Goal: Communication & Community: Participate in discussion

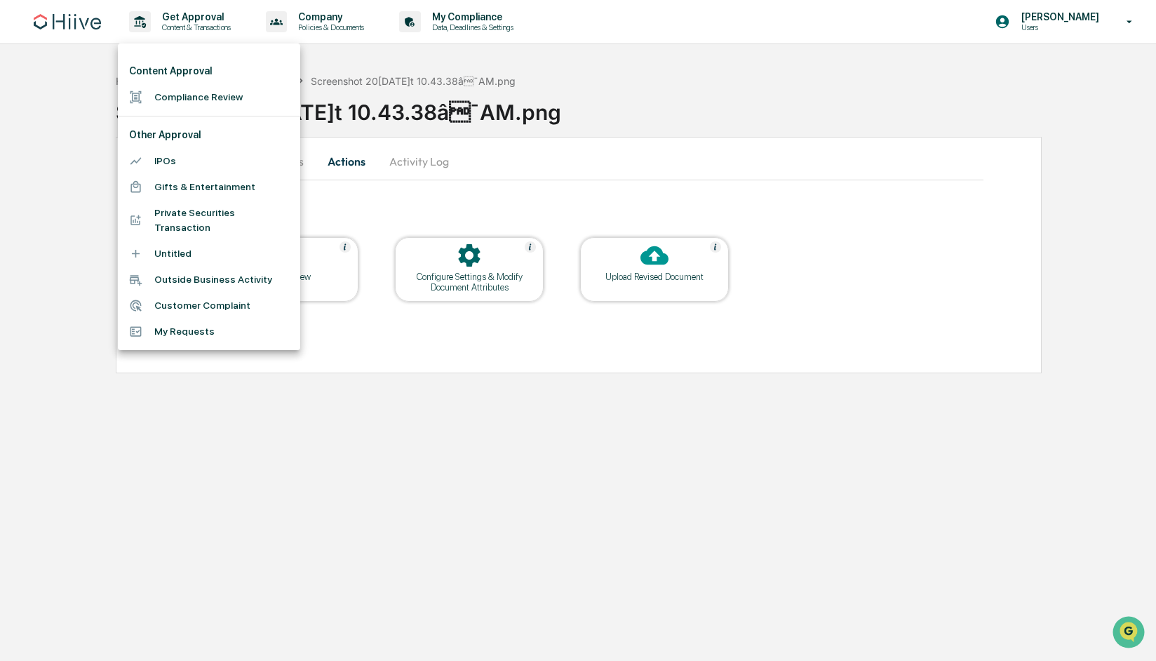
click at [67, 118] on div at bounding box center [578, 330] width 1156 height 661
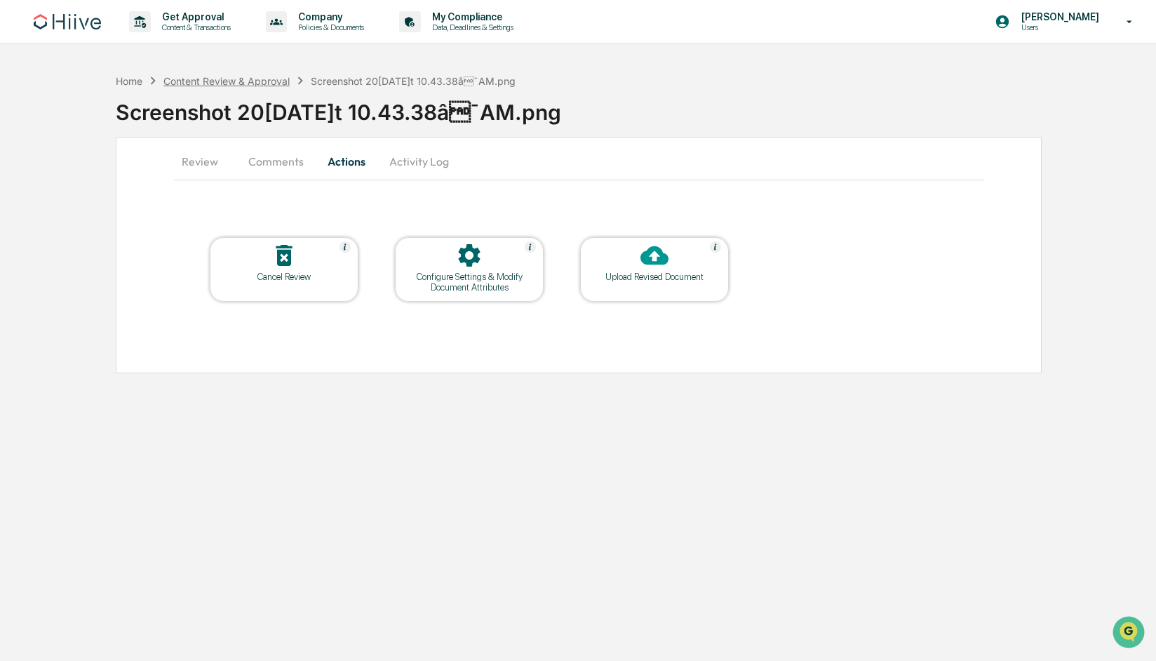
click at [207, 78] on div "Content Review & Approval" at bounding box center [226, 81] width 126 height 12
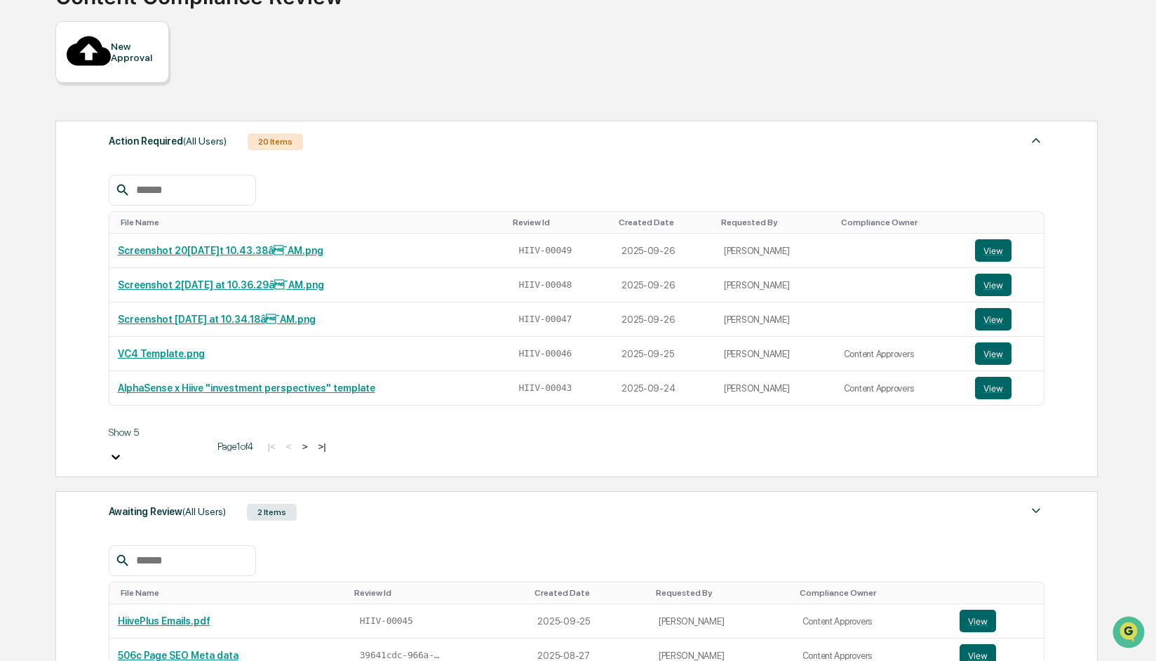
scroll to position [113, 0]
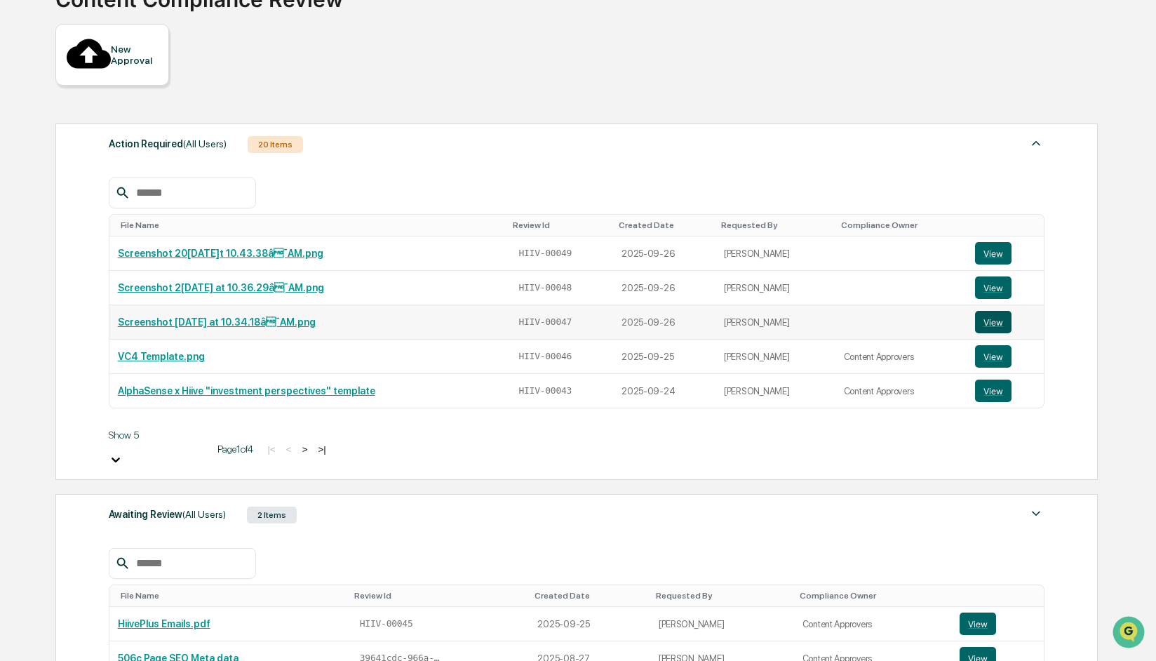
click at [1002, 311] on button "View" at bounding box center [993, 322] width 36 height 22
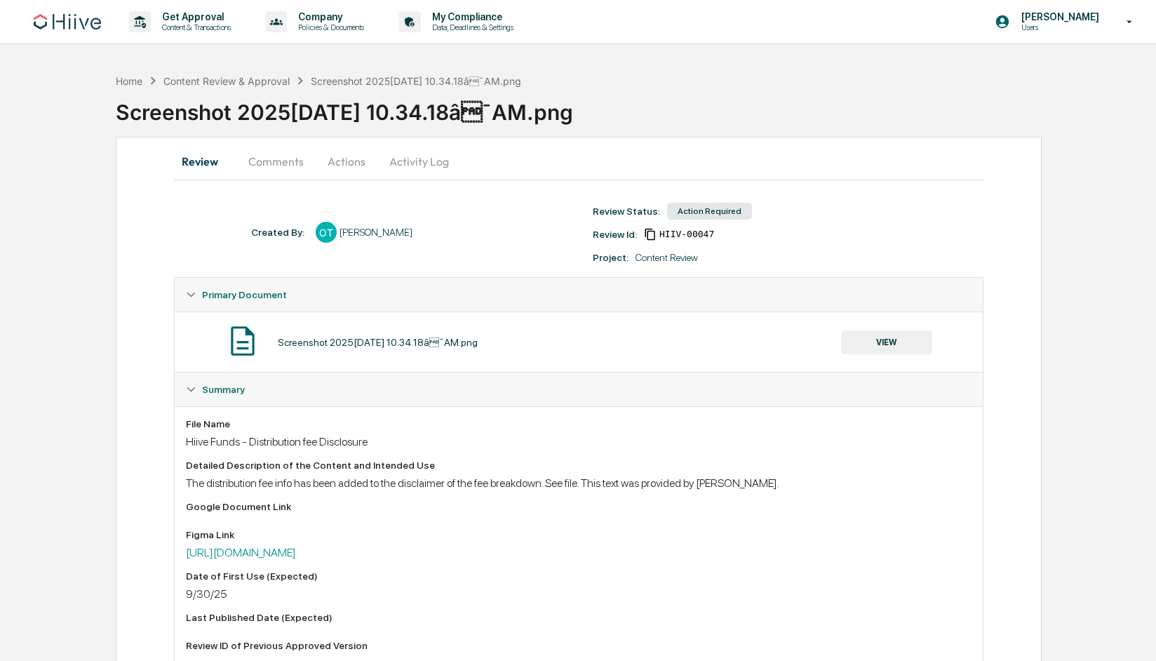
click at [280, 161] on button "Comments" at bounding box center [276, 161] width 78 height 34
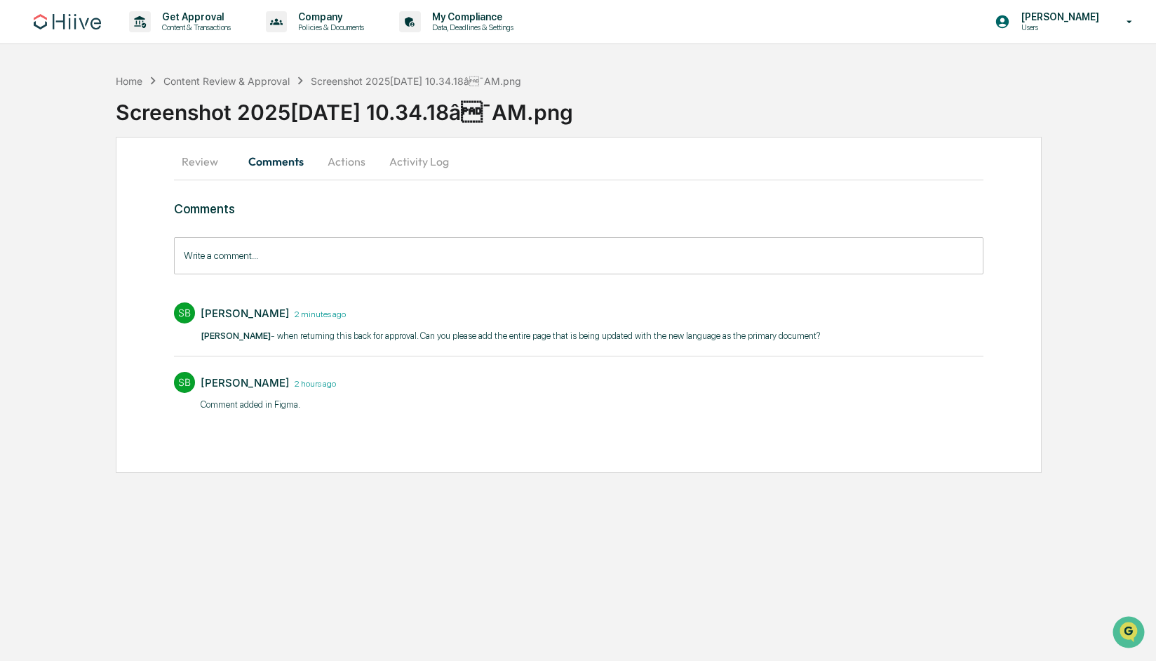
click at [348, 164] on button "Actions" at bounding box center [346, 161] width 63 height 34
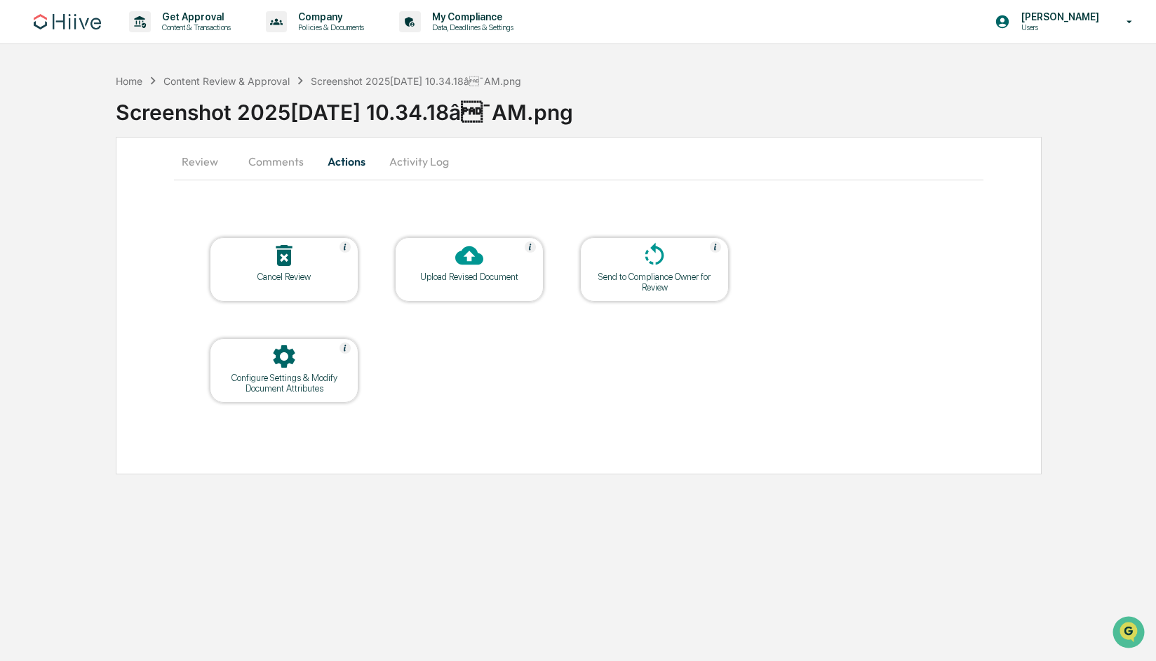
click at [271, 163] on button "Comments" at bounding box center [276, 161] width 78 height 34
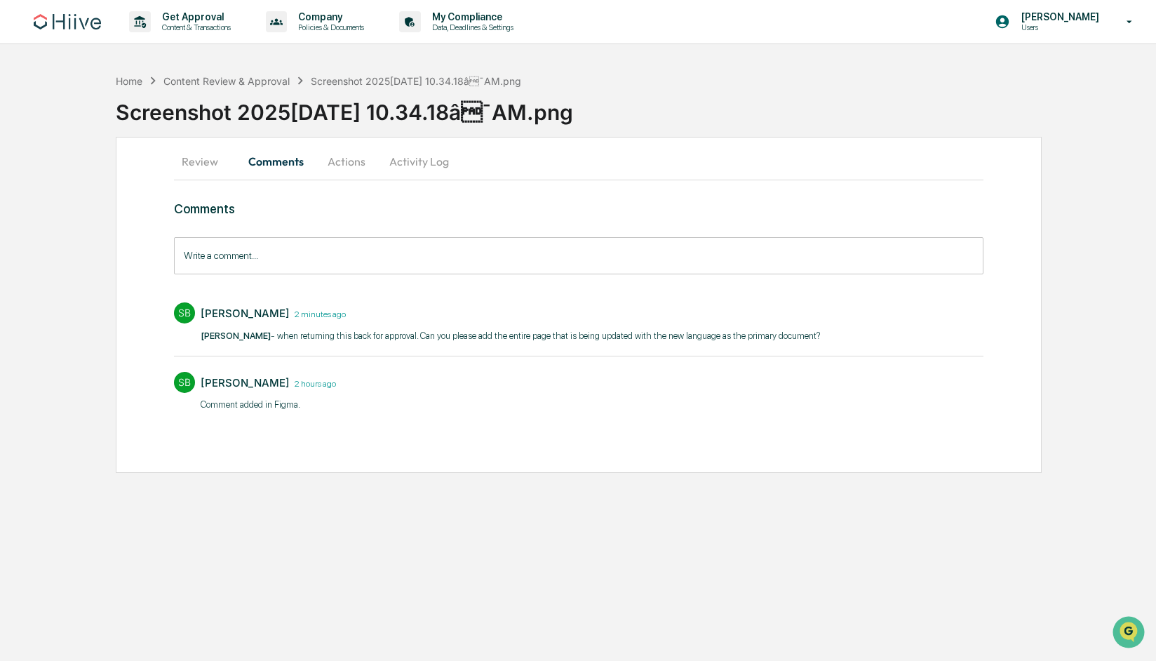
click at [188, 161] on button "Review" at bounding box center [205, 161] width 63 height 34
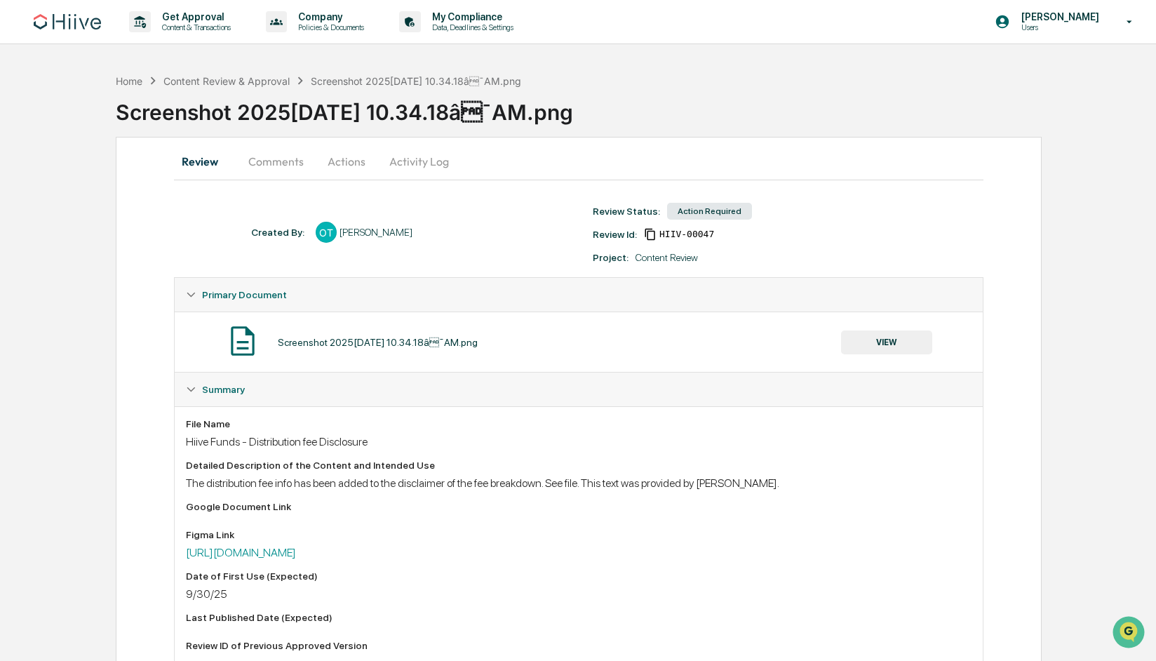
click at [283, 161] on button "Comments" at bounding box center [276, 161] width 78 height 34
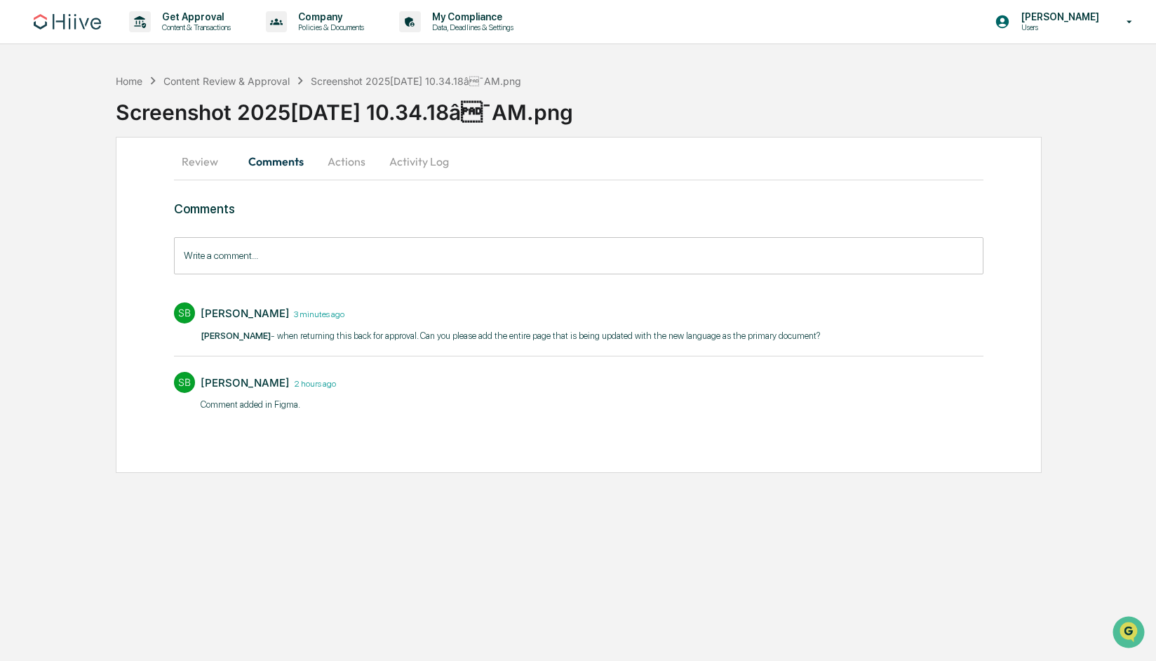
click at [339, 160] on button "Actions" at bounding box center [346, 161] width 63 height 34
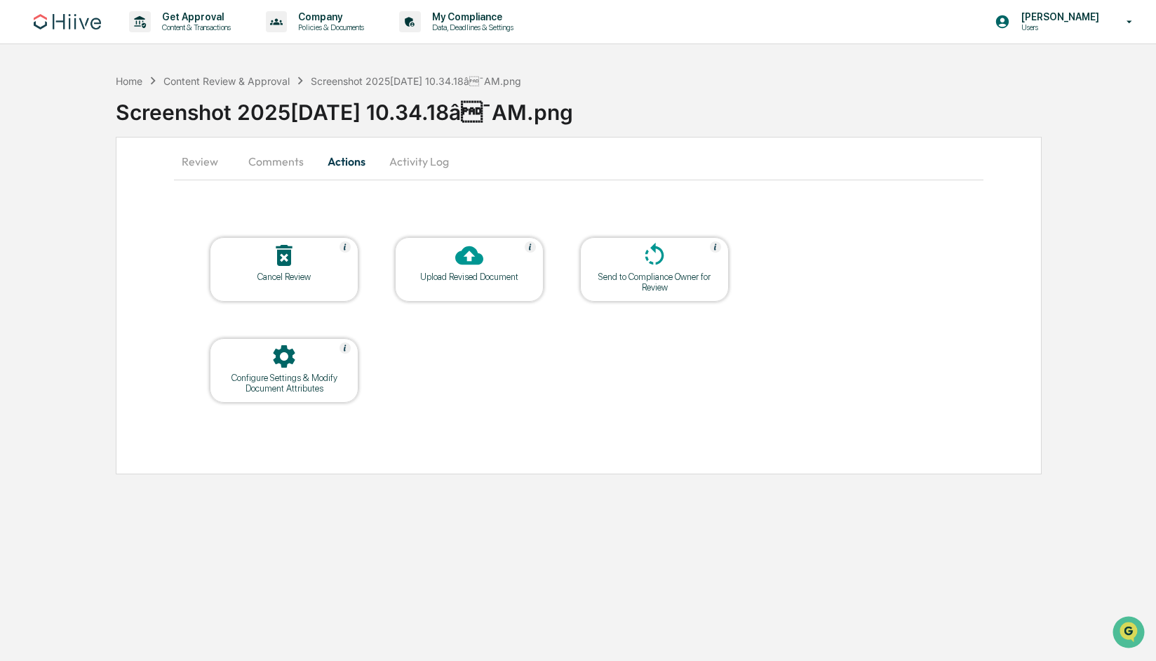
click at [468, 265] on icon at bounding box center [469, 255] width 28 height 28
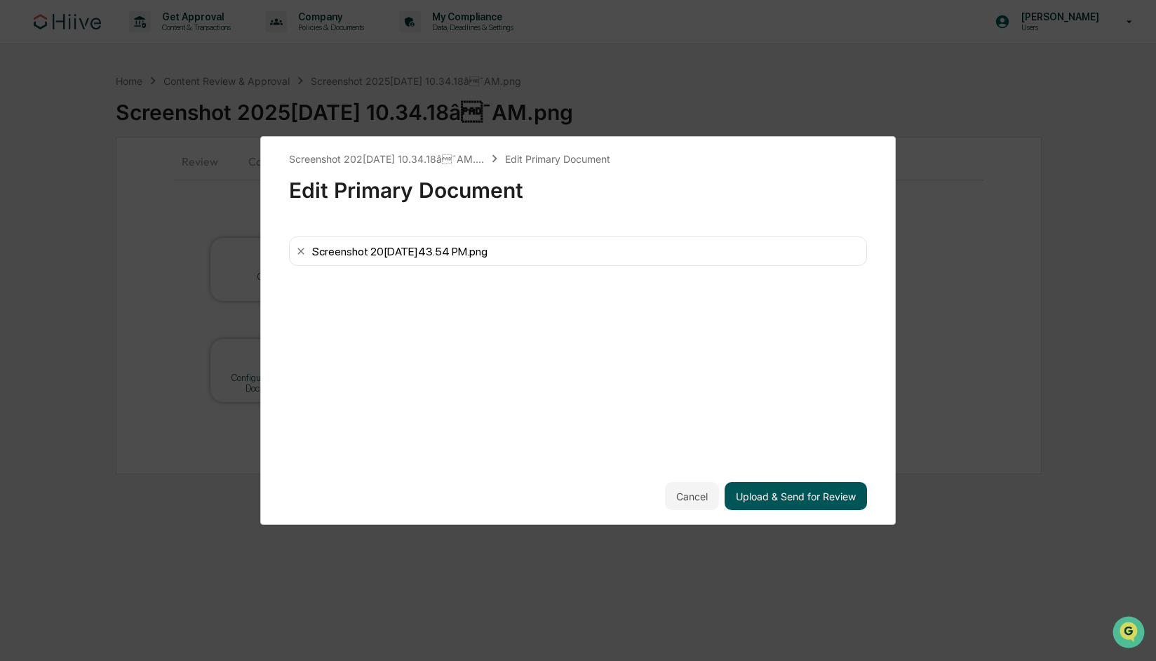
click at [797, 497] on button "Upload & Send for Review" at bounding box center [796, 496] width 142 height 28
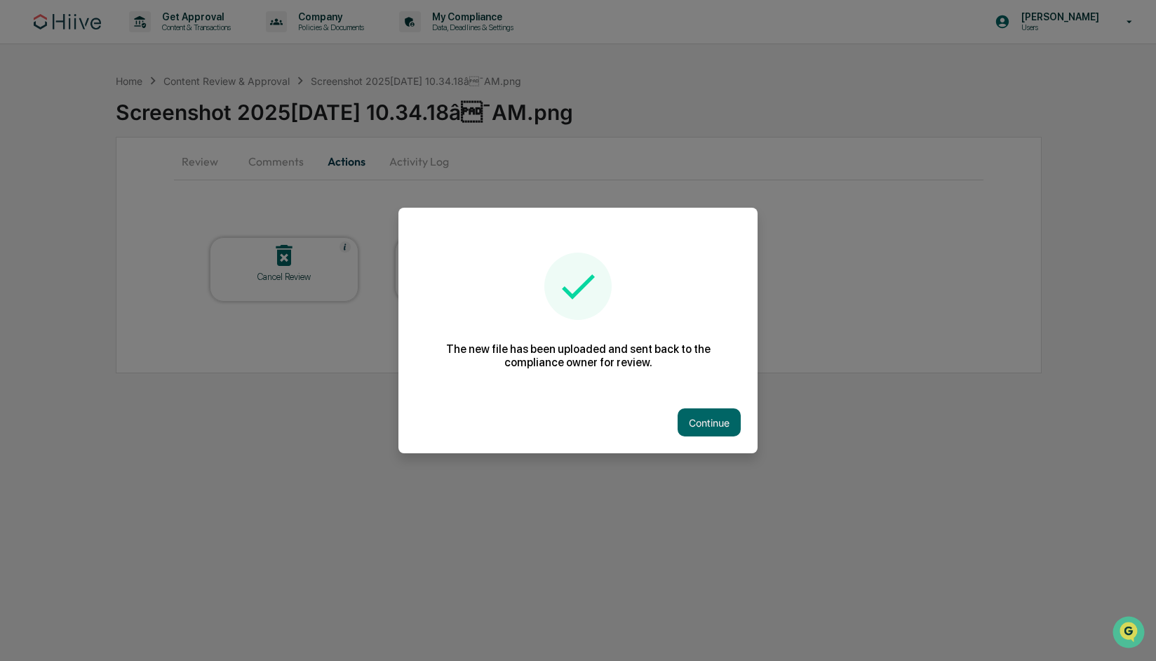
drag, startPoint x: 718, startPoint y: 427, endPoint x: 668, endPoint y: 369, distance: 76.6
click at [718, 427] on button "Continue" at bounding box center [709, 422] width 63 height 28
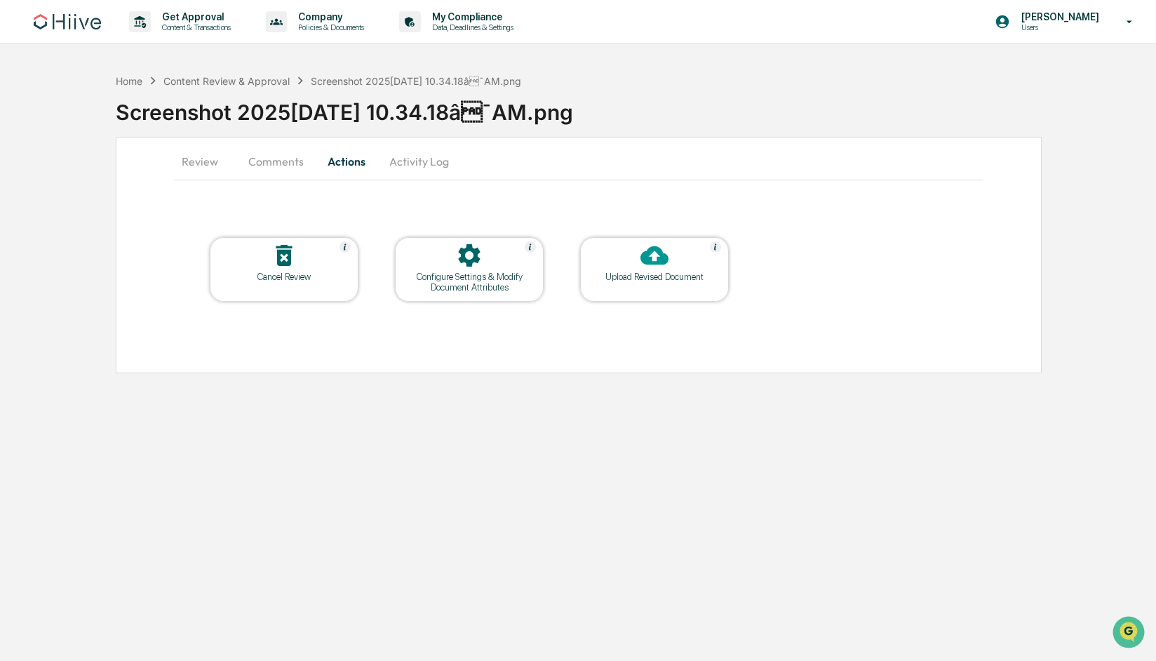
click at [260, 161] on button "Comments" at bounding box center [276, 161] width 78 height 34
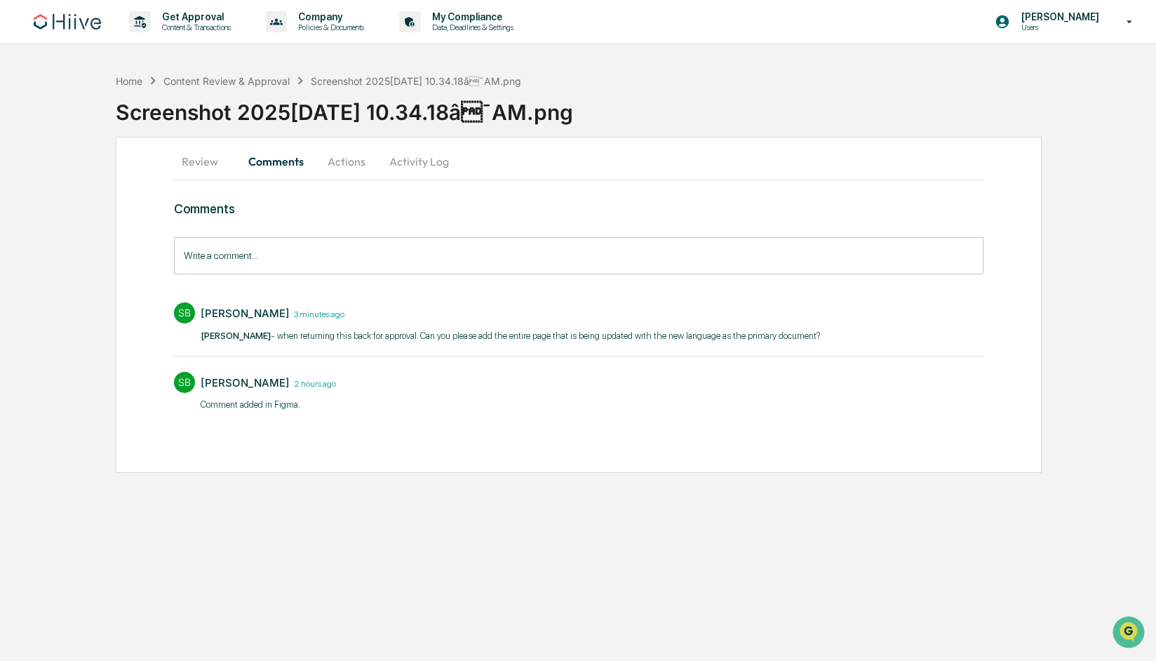
click at [423, 158] on button "Activity Log" at bounding box center [419, 161] width 82 height 34
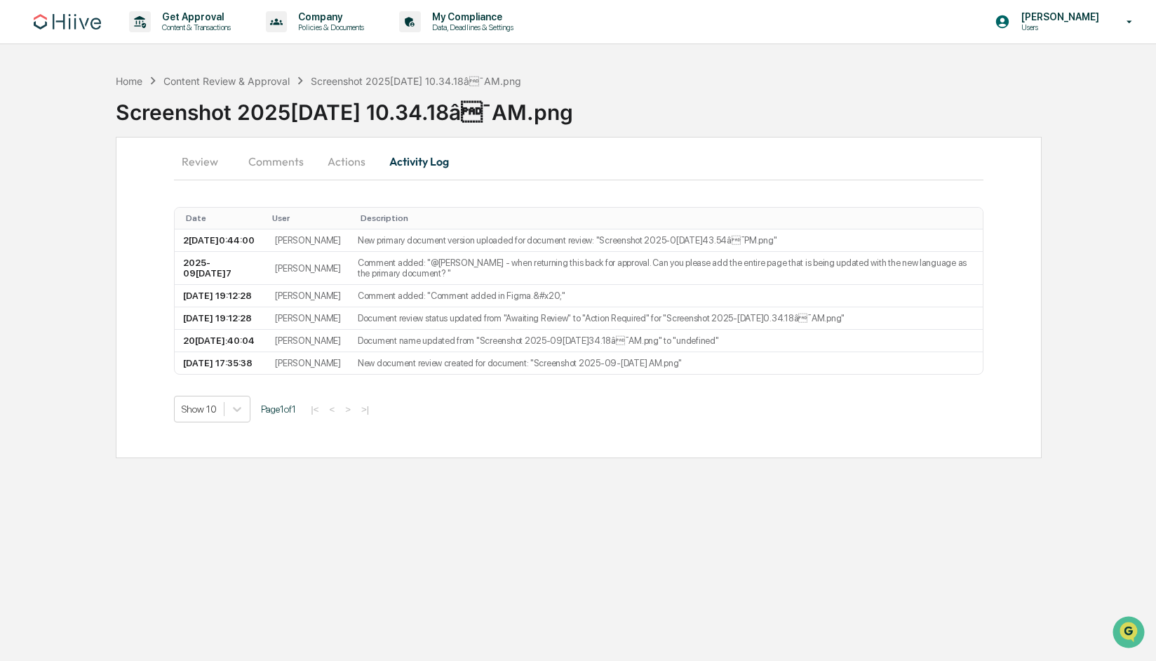
drag, startPoint x: 269, startPoint y: 169, endPoint x: 303, endPoint y: 184, distance: 37.0
click at [269, 169] on button "Comments" at bounding box center [276, 161] width 78 height 34
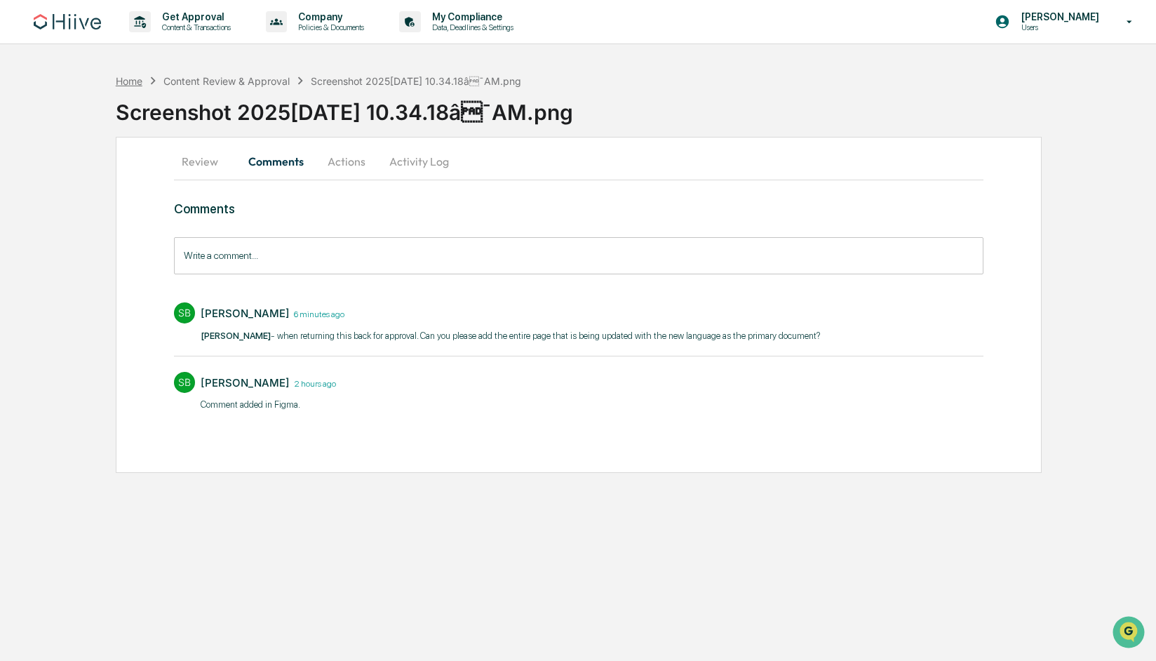
click at [130, 83] on div "Home" at bounding box center [129, 81] width 27 height 12
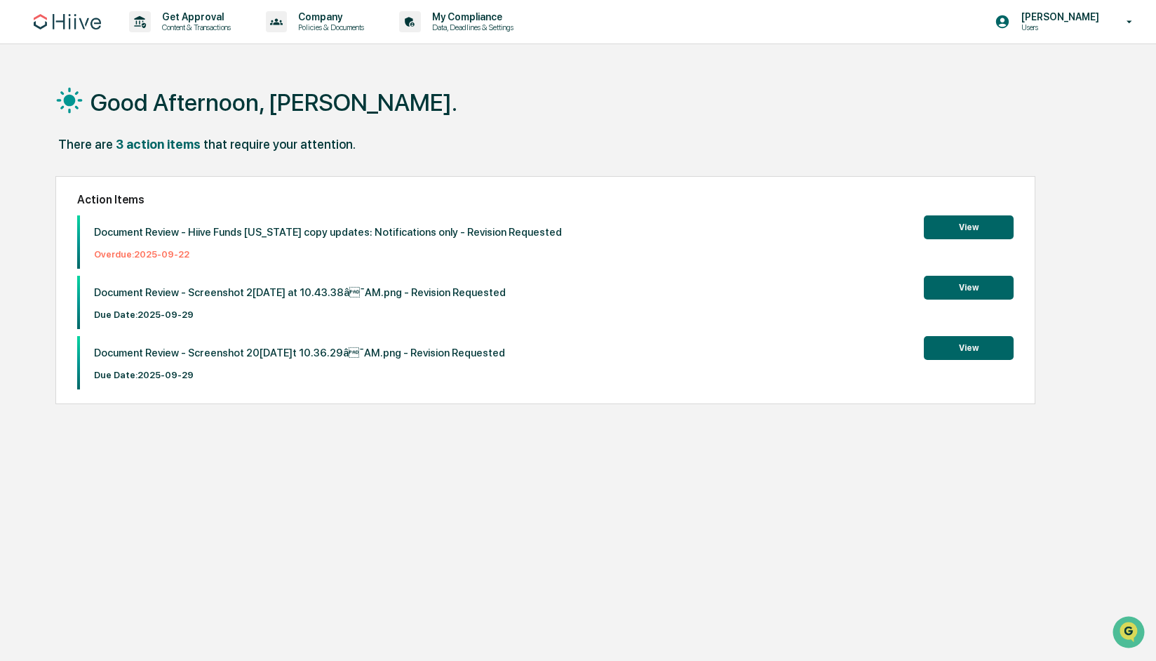
click at [191, 240] on div "Document Review - Hiive Funds TEXAS copy updates: Notifications only - Revision…" at bounding box center [321, 241] width 482 height 53
click at [957, 230] on button "View" at bounding box center [969, 227] width 90 height 24
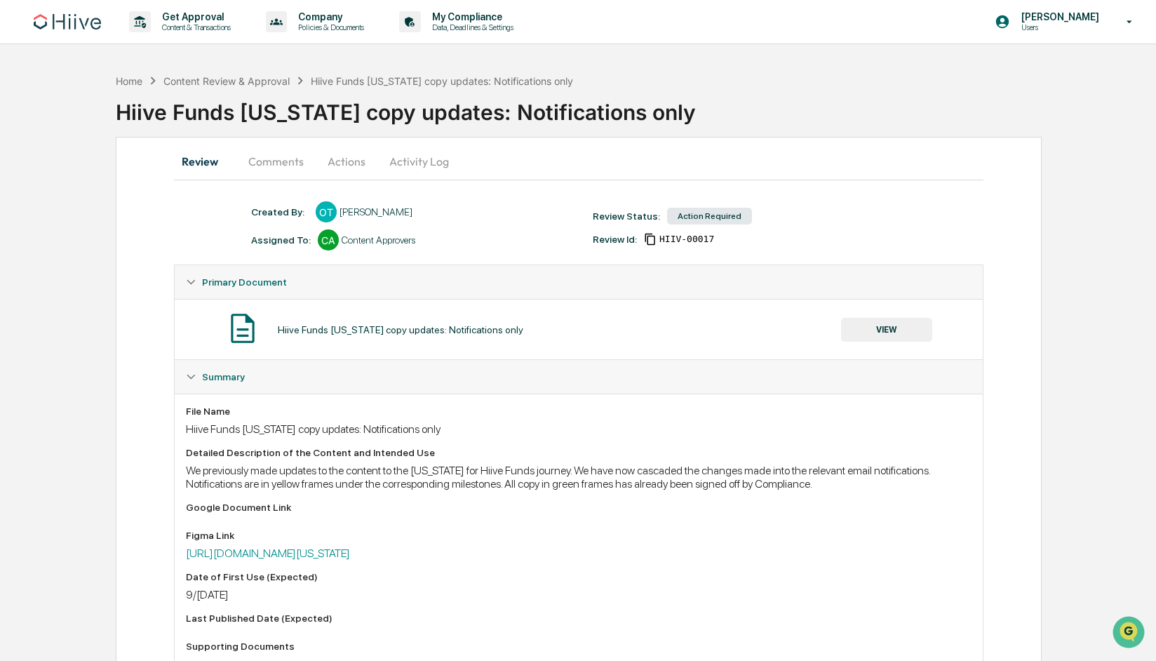
click at [330, 160] on button "Actions" at bounding box center [346, 161] width 63 height 34
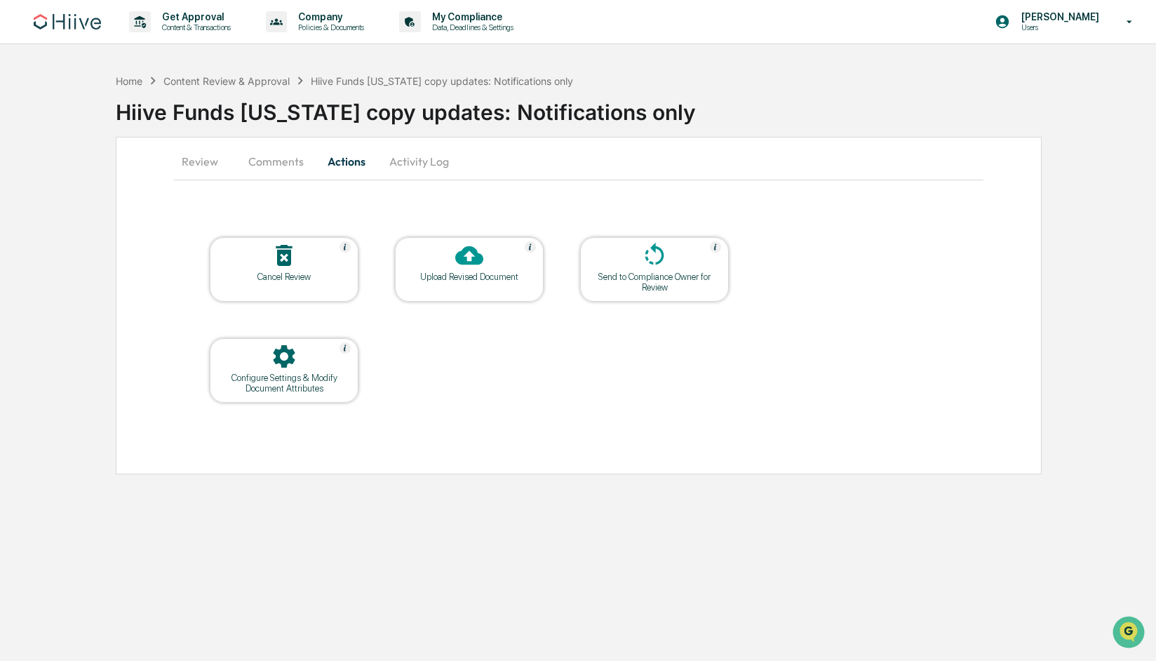
click at [274, 160] on button "Comments" at bounding box center [276, 161] width 78 height 34
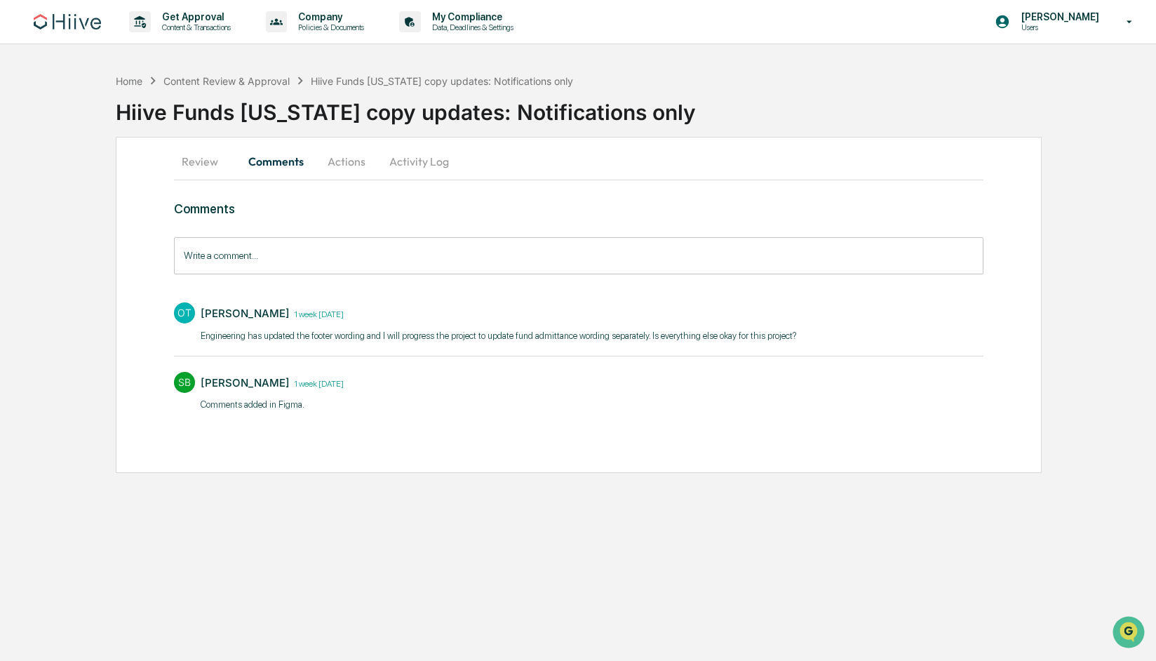
click at [337, 163] on button "Actions" at bounding box center [346, 161] width 63 height 34
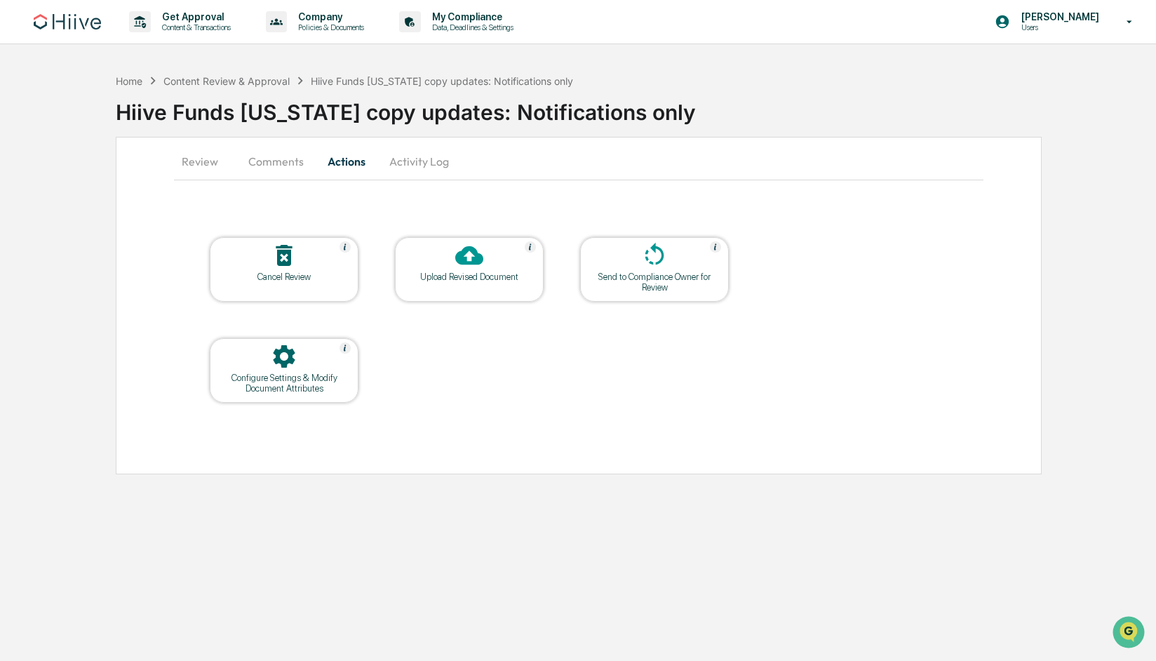
click at [267, 162] on button "Comments" at bounding box center [276, 161] width 78 height 34
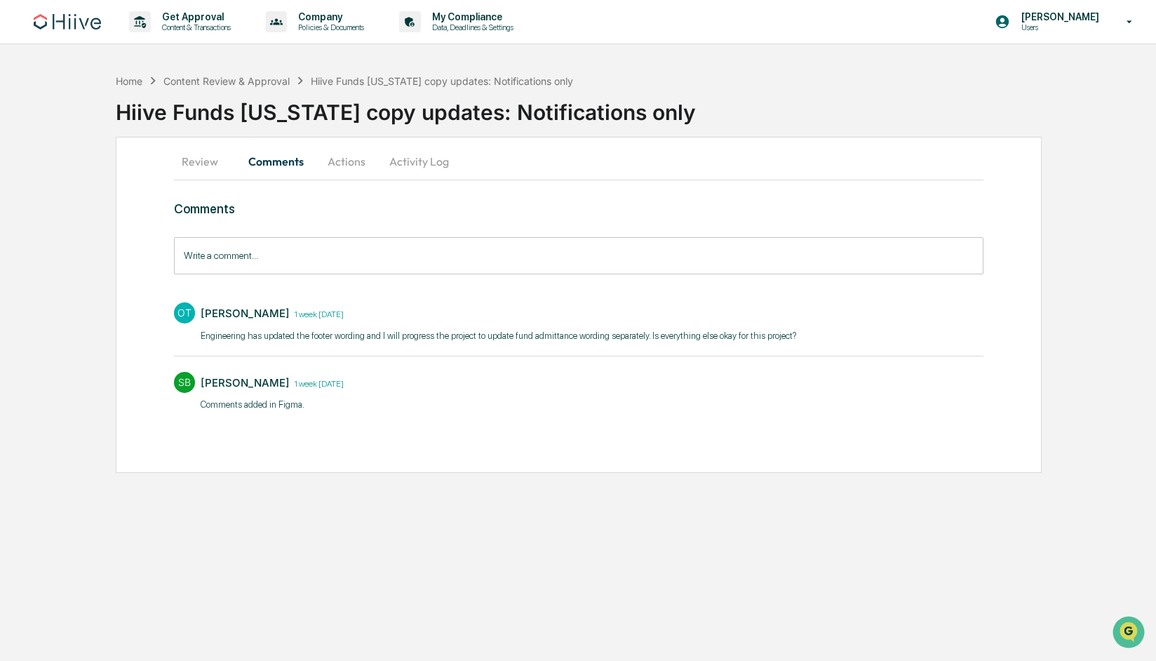
click at [314, 264] on input "Write a comment..." at bounding box center [578, 255] width 809 height 37
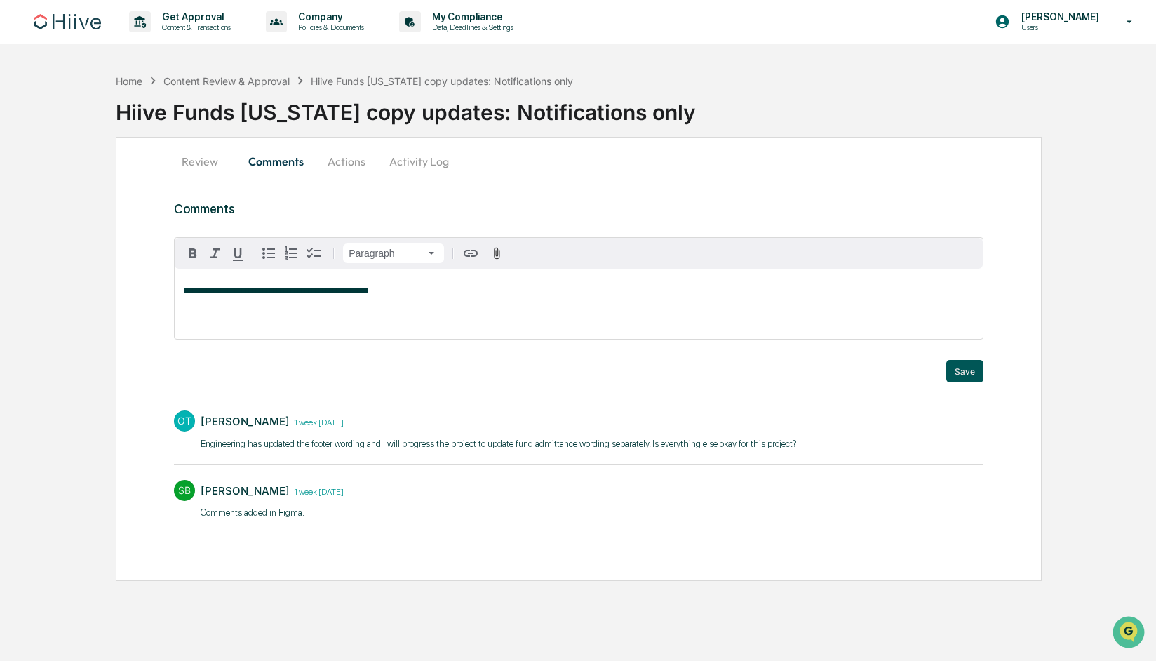
drag, startPoint x: 965, startPoint y: 378, endPoint x: 950, endPoint y: 378, distance: 14.7
click at [965, 378] on button "Save" at bounding box center [964, 371] width 37 height 22
